Goal: Task Accomplishment & Management: Use online tool/utility

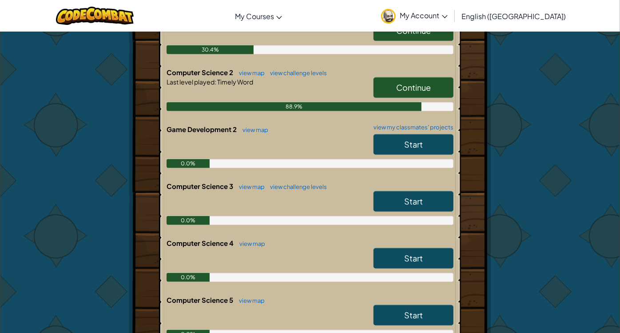
scroll to position [296, 0]
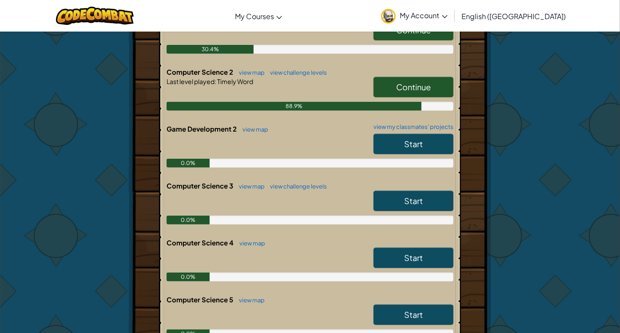
click at [413, 84] on span "Continue" at bounding box center [413, 87] width 35 height 10
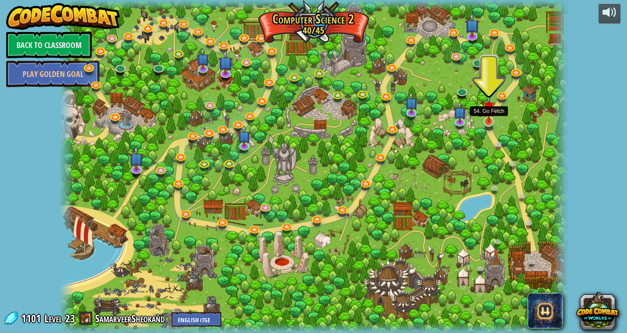
click at [491, 120] on img at bounding box center [489, 107] width 13 height 29
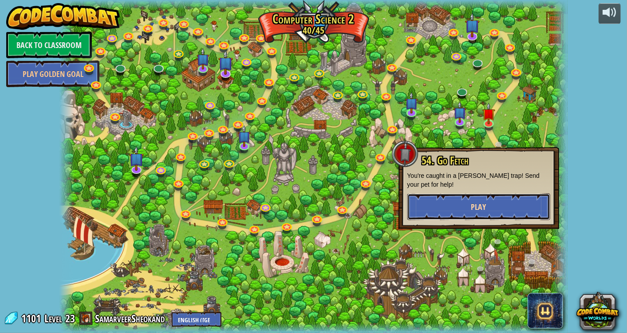
click at [462, 196] on button "Play" at bounding box center [479, 206] width 143 height 27
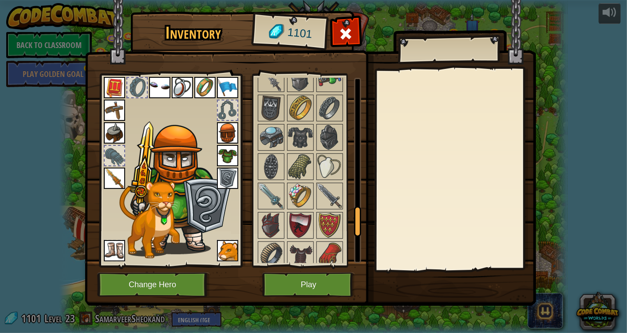
scroll to position [831, 0]
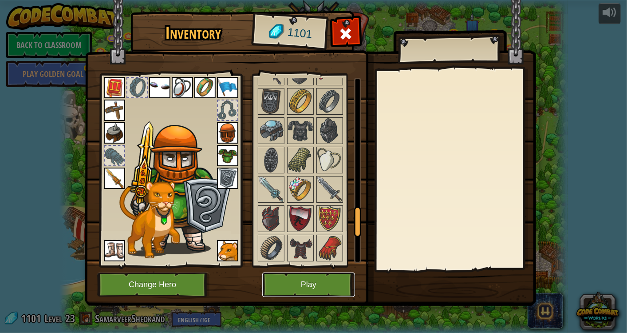
click at [303, 280] on button "Play" at bounding box center [308, 284] width 93 height 24
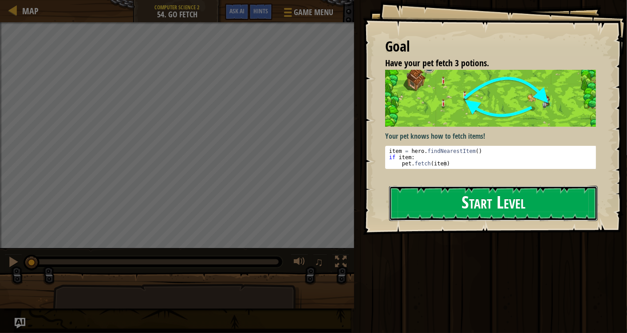
click at [474, 186] on button "Start Level" at bounding box center [493, 203] width 209 height 35
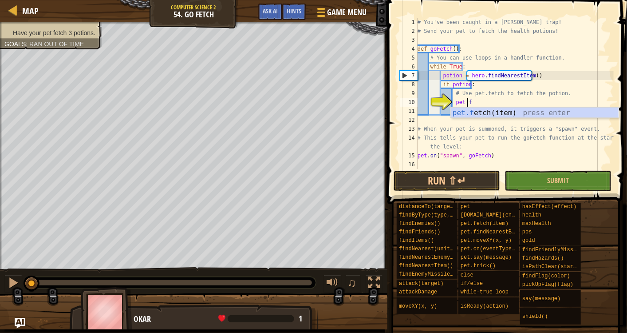
scroll to position [4, 4]
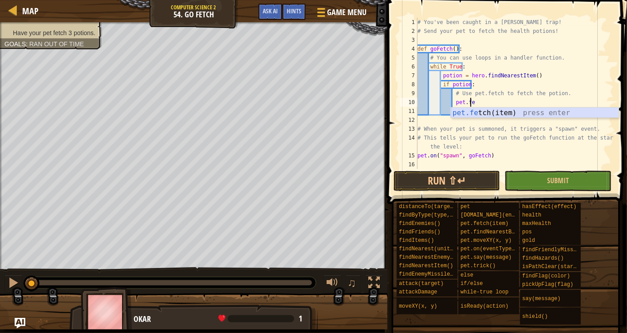
click at [501, 110] on div "pet.fe tch(item) press enter" at bounding box center [535, 123] width 168 height 32
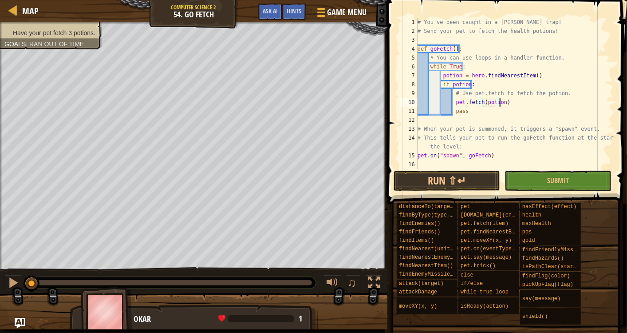
scroll to position [4, 6]
click at [492, 113] on div "# You've been caught in a [PERSON_NAME] trap! # Send your pet to fetch the heal…" at bounding box center [515, 102] width 198 height 169
type textarea "pass"
click at [439, 177] on button "Run ⇧↵" at bounding box center [447, 180] width 107 height 20
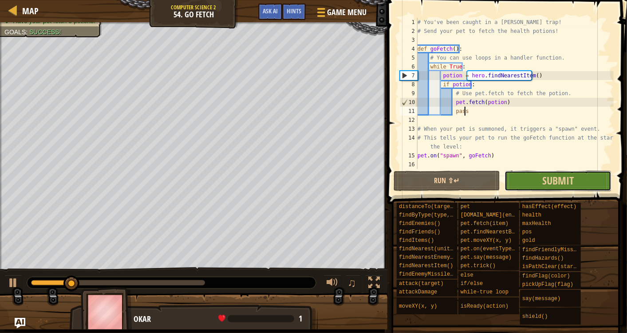
click at [528, 186] on button "Submit" at bounding box center [558, 180] width 107 height 20
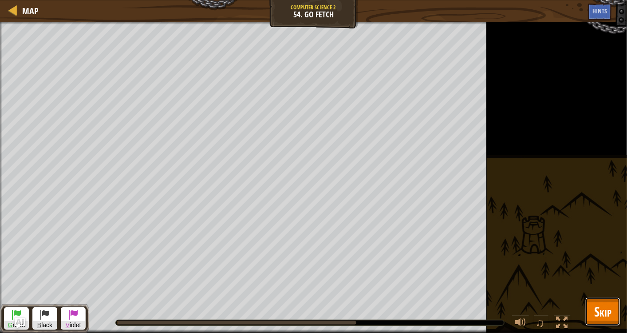
click at [599, 304] on span "Skip" at bounding box center [602, 311] width 17 height 18
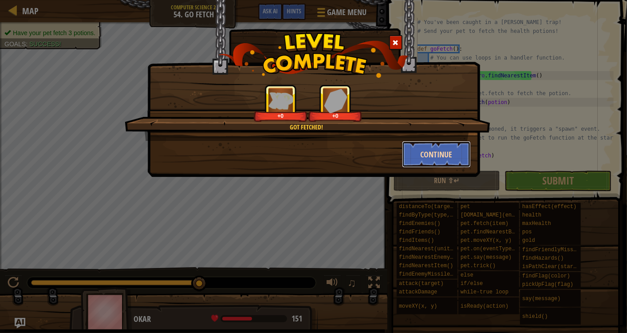
click at [423, 154] on button "Continue" at bounding box center [436, 154] width 69 height 27
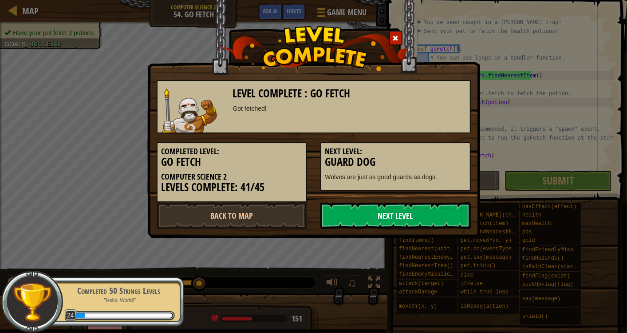
click at [355, 220] on link "Next Level" at bounding box center [396, 215] width 150 height 27
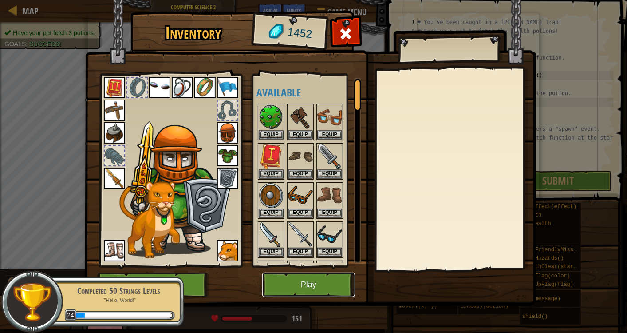
click at [302, 281] on button "Play" at bounding box center [308, 284] width 93 height 24
